Goal: Task Accomplishment & Management: Manage account settings

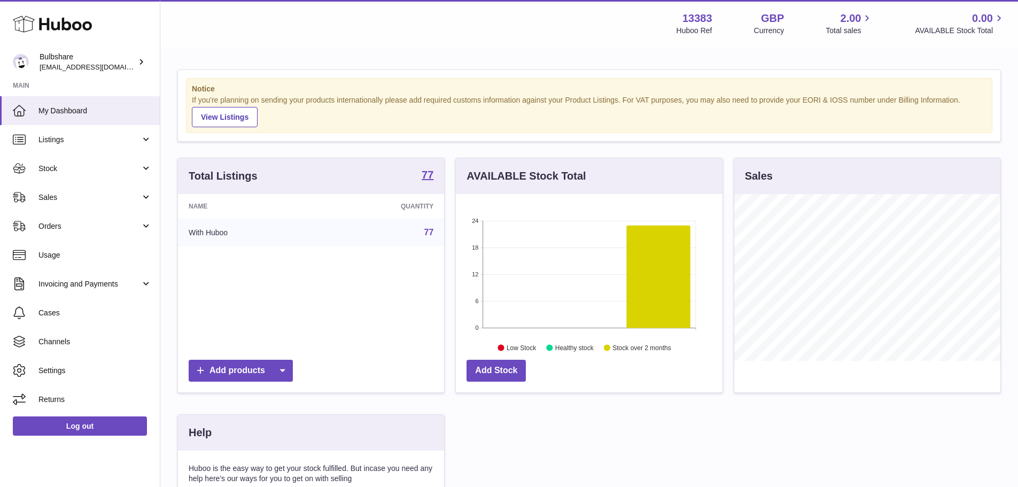
scroll to position [167, 269]
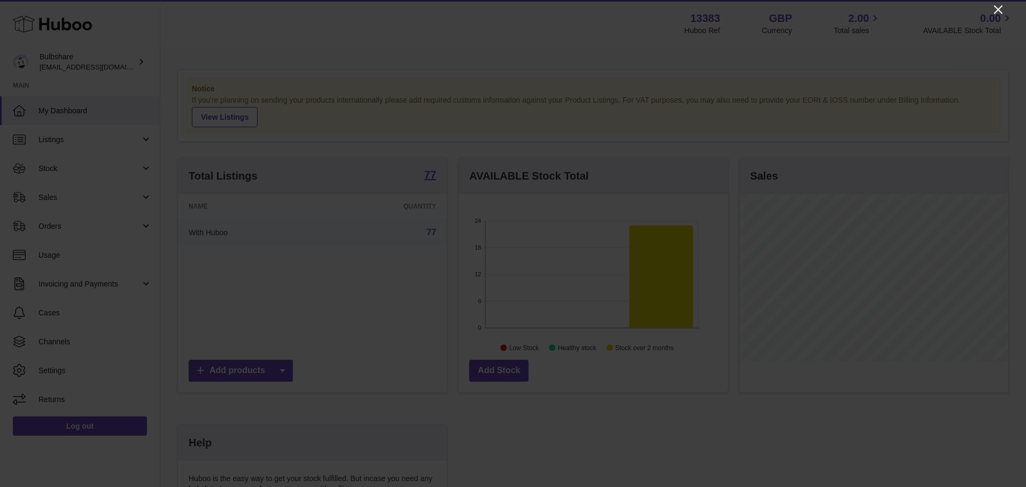
click at [995, 10] on icon "Close" at bounding box center [998, 9] width 13 height 13
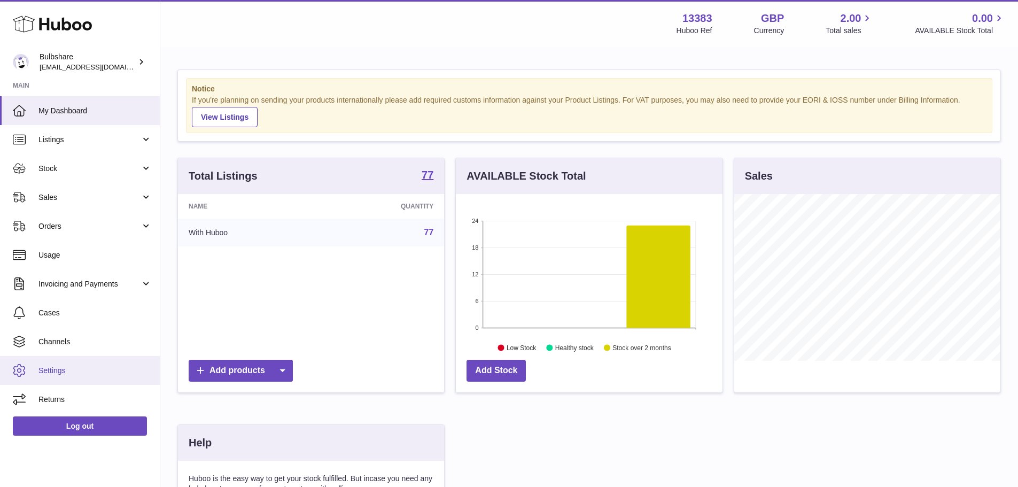
click at [18, 374] on icon at bounding box center [19, 370] width 13 height 13
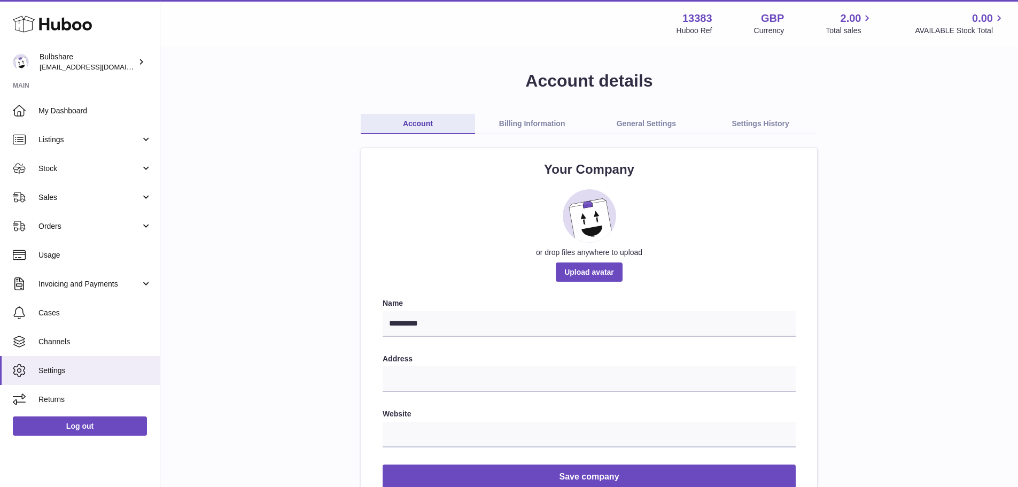
click at [626, 121] on link "General Settings" at bounding box center [647, 124] width 114 height 20
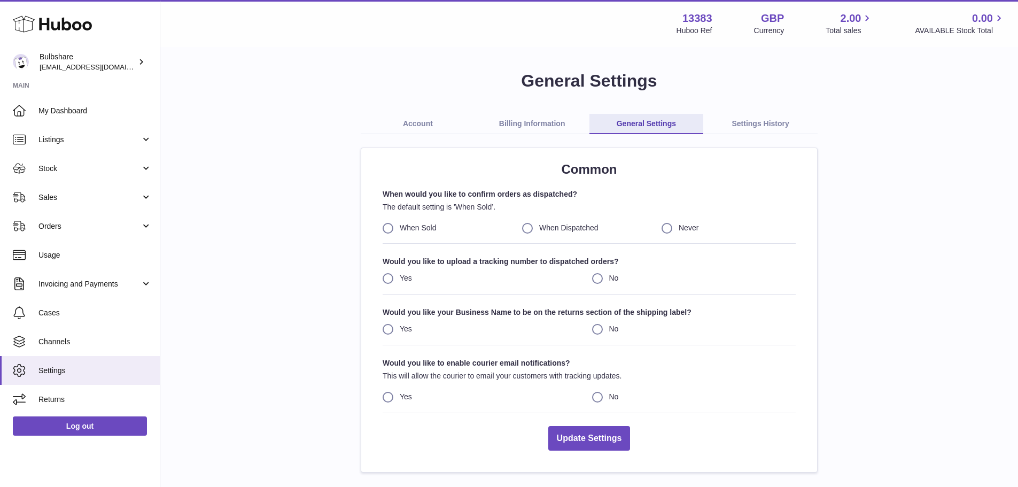
click at [776, 123] on link "Settings History" at bounding box center [760, 124] width 114 height 20
